Goal: Navigation & Orientation: Find specific page/section

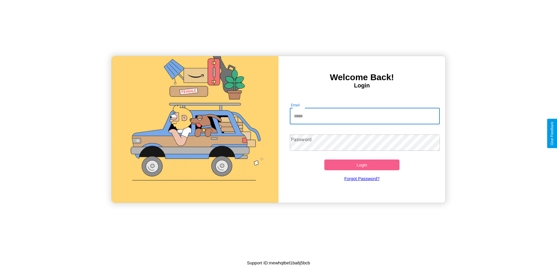
click at [365, 116] on input "Email" at bounding box center [365, 116] width 150 height 16
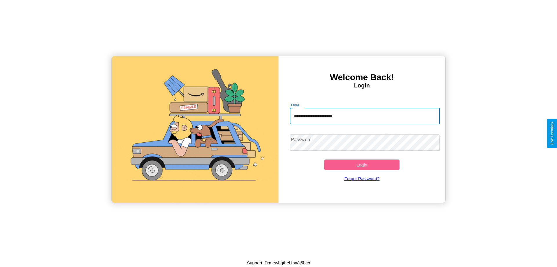
type input "**********"
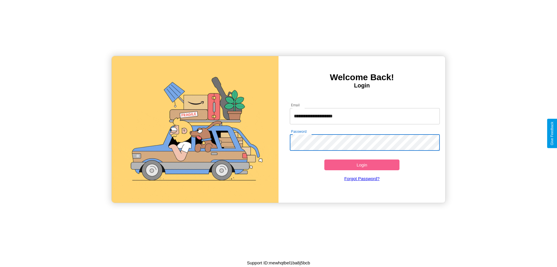
click at [362, 165] on button "Login" at bounding box center [361, 164] width 75 height 11
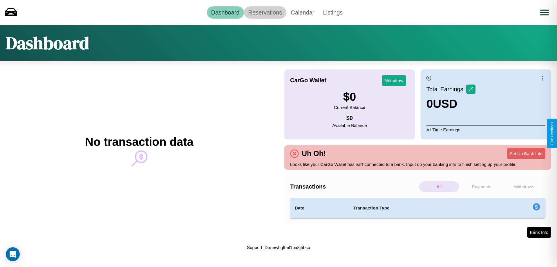
click at [265, 12] on link "Reservations" at bounding box center [265, 12] width 43 height 12
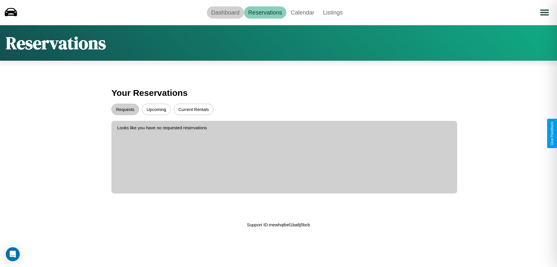
click at [225, 12] on link "Dashboard" at bounding box center [225, 12] width 37 height 12
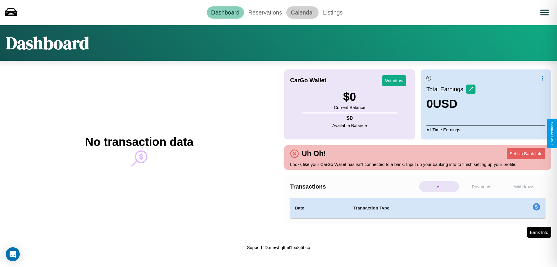
click at [302, 12] on link "Calendar" at bounding box center [302, 12] width 32 height 12
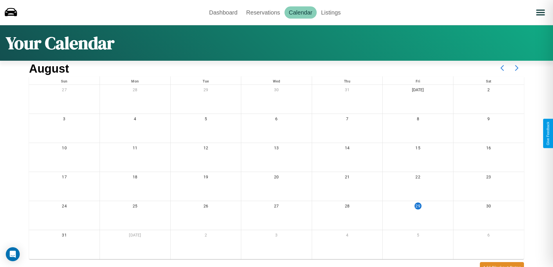
click at [516, 68] on icon at bounding box center [516, 68] width 15 height 15
